Goal: Find specific page/section: Find specific page/section

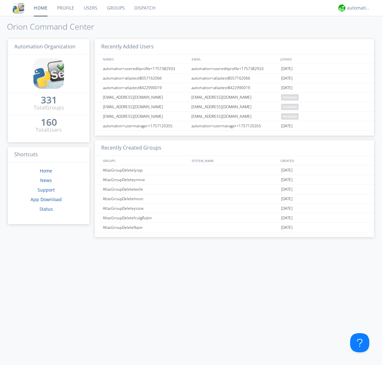
click at [144, 8] on link "Dispatch" at bounding box center [144, 8] width 31 height 16
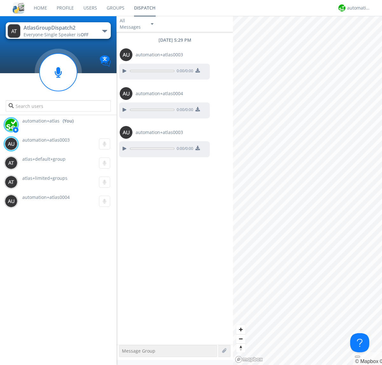
click at [104, 31] on div "button" at bounding box center [104, 31] width 5 height 3
click at [0, 0] on span "AtlasGroupDispatch" at bounding box center [0, 0] width 0 height 0
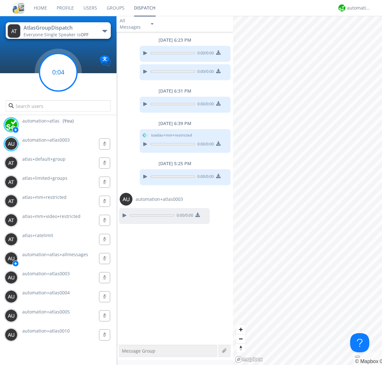
click at [58, 72] on g at bounding box center [58, 72] width 38 height 38
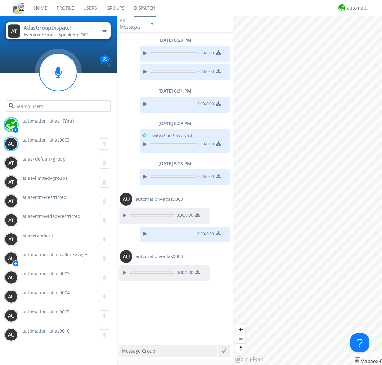
click at [104, 31] on div "button" at bounding box center [104, 31] width 5 height 3
click at [0, 0] on span "AtlasGroupDispatch2" at bounding box center [0, 0] width 0 height 0
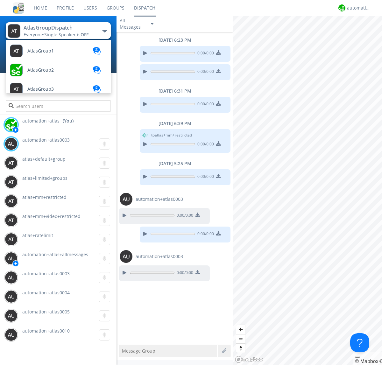
scroll to position [170, 0]
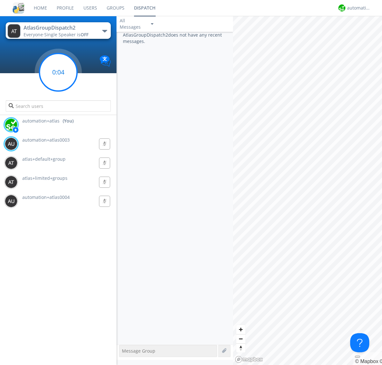
click at [58, 72] on g at bounding box center [58, 72] width 38 height 38
